Goal: Information Seeking & Learning: Understand process/instructions

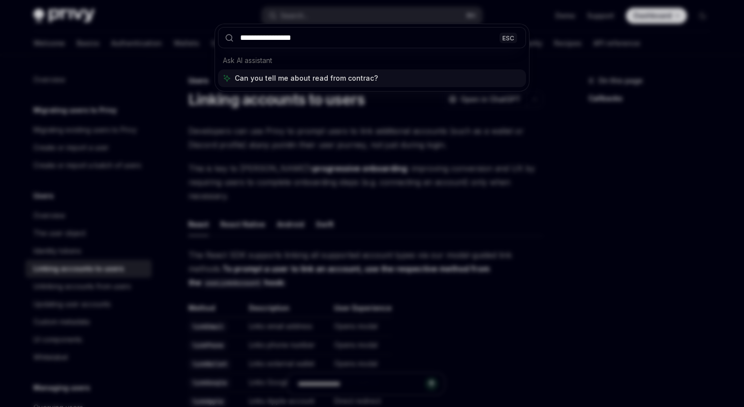
type input "**********"
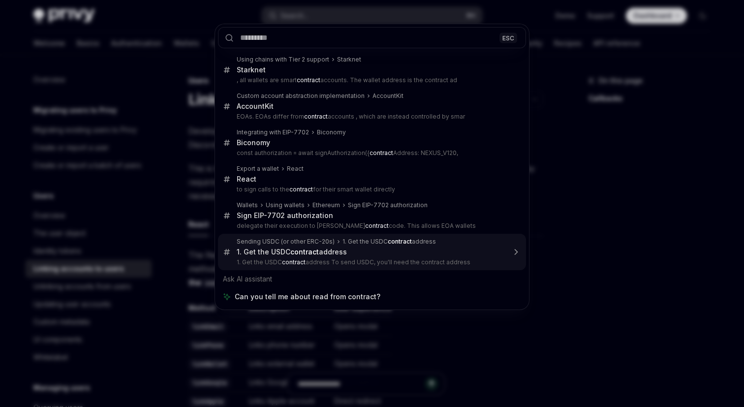
type textarea "*"
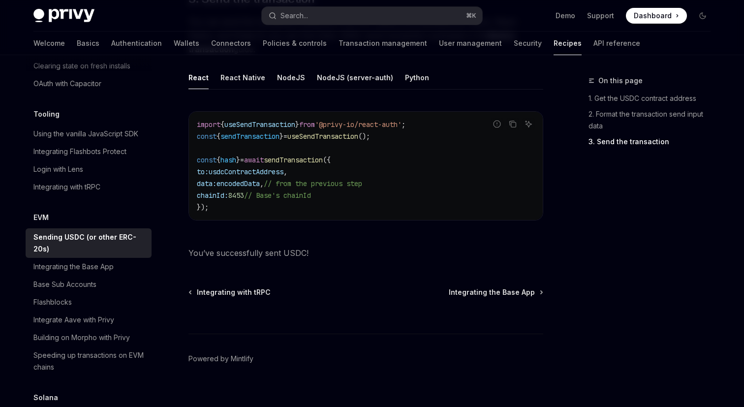
scroll to position [814, 0]
